Goal: Information Seeking & Learning: Learn about a topic

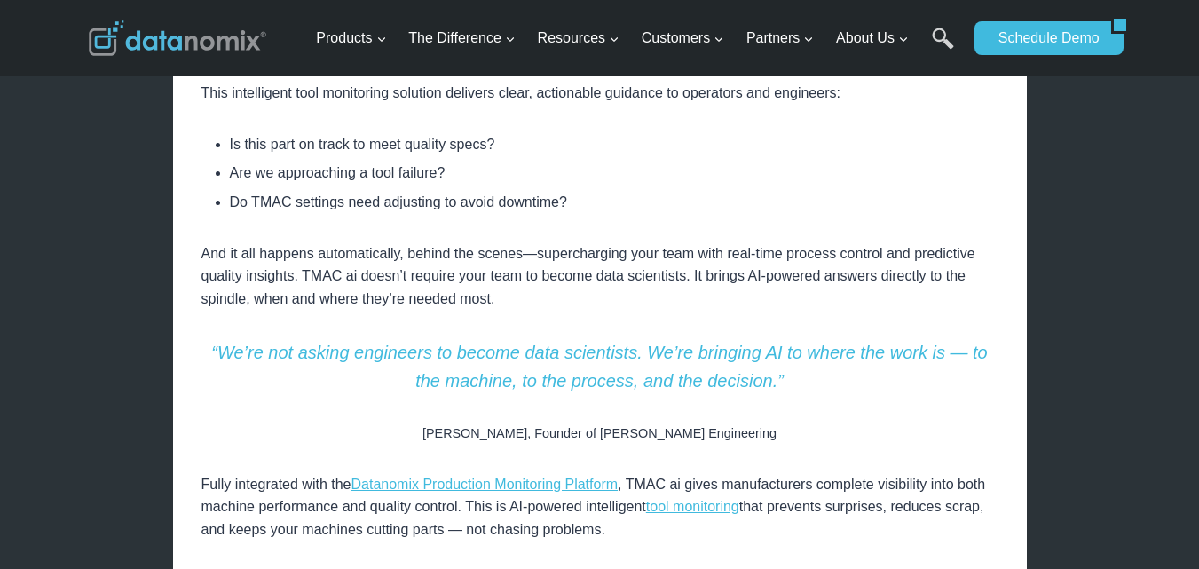
scroll to position [1092, 0]
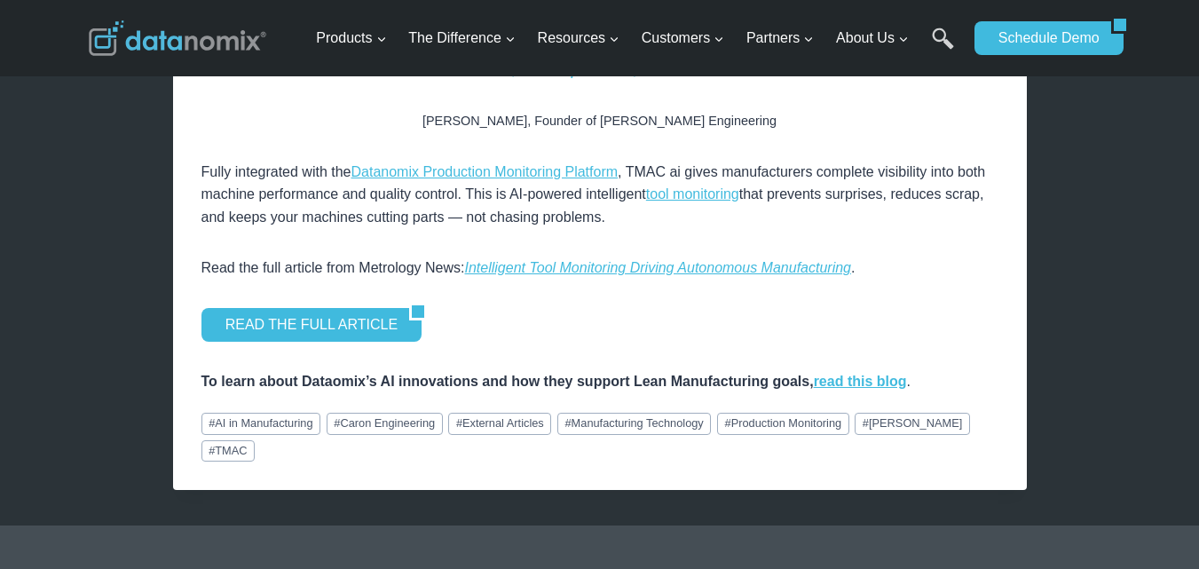
click at [386, 426] on link "# [PERSON_NAME] Engineering" at bounding box center [385, 423] width 116 height 21
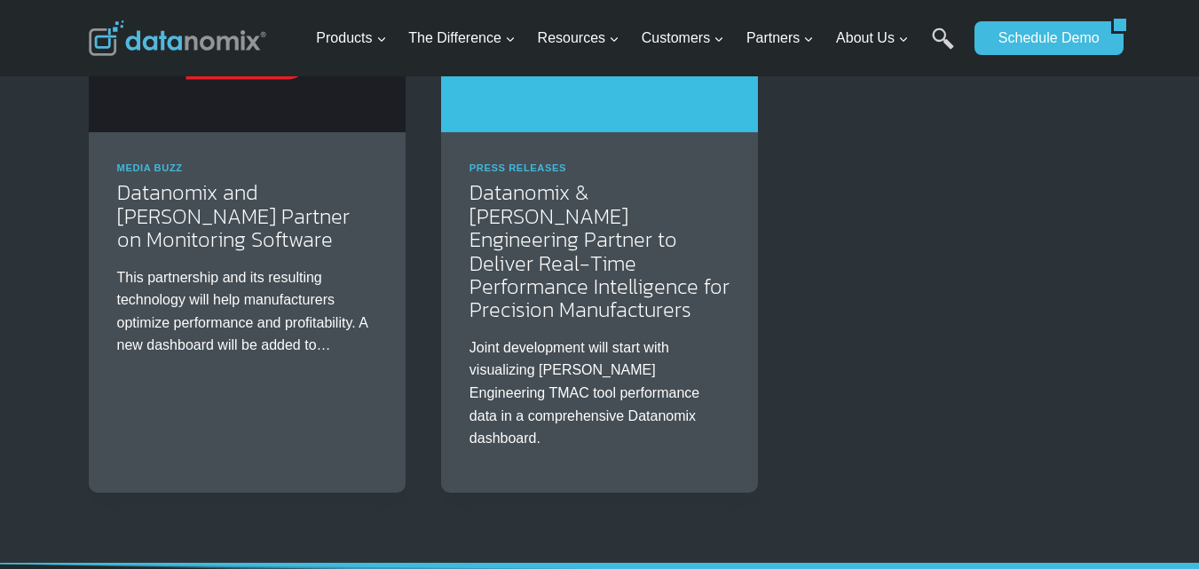
scroll to position [1159, 0]
